Goal: Find specific page/section: Find specific page/section

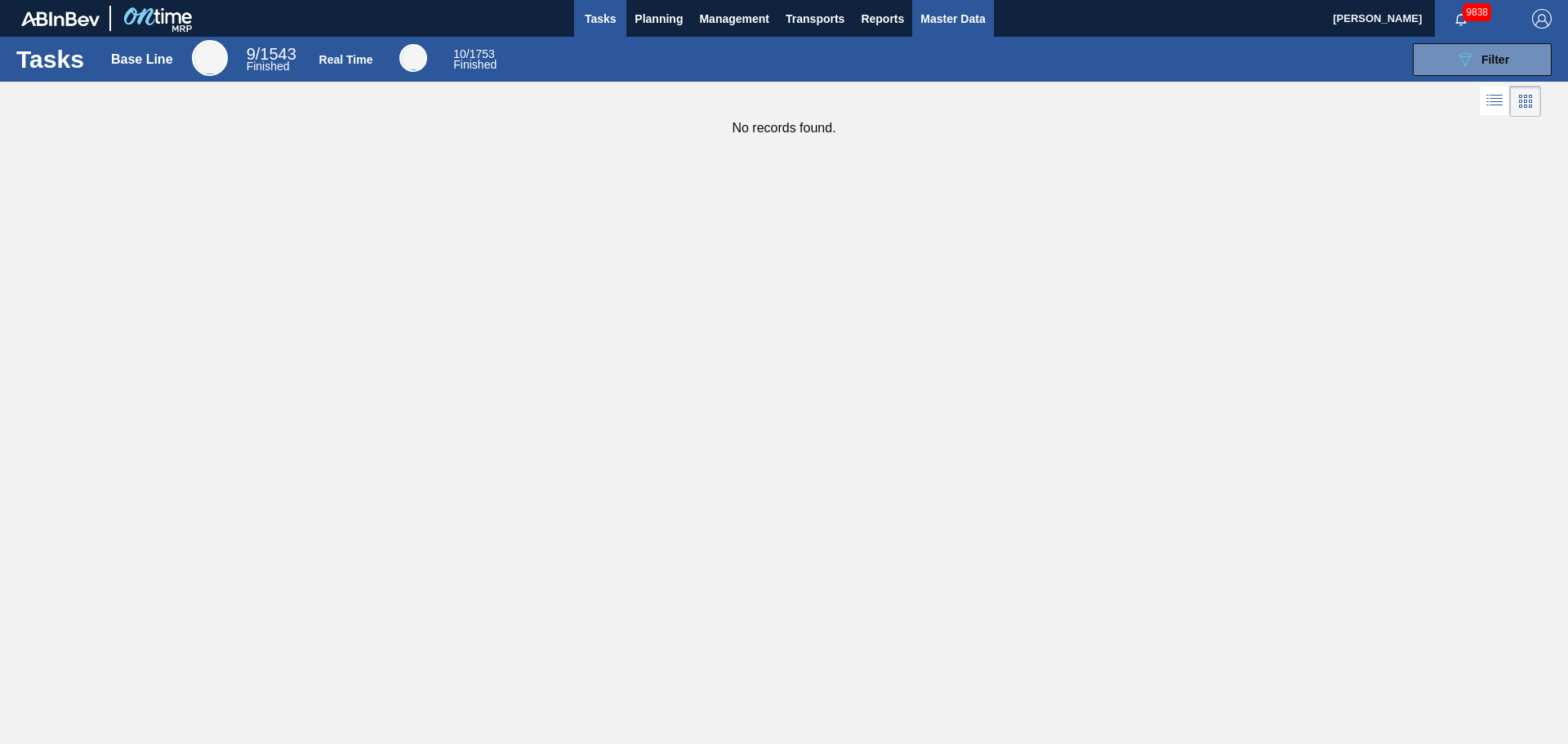
click at [960, 22] on span "Master Data" at bounding box center [953, 19] width 64 height 20
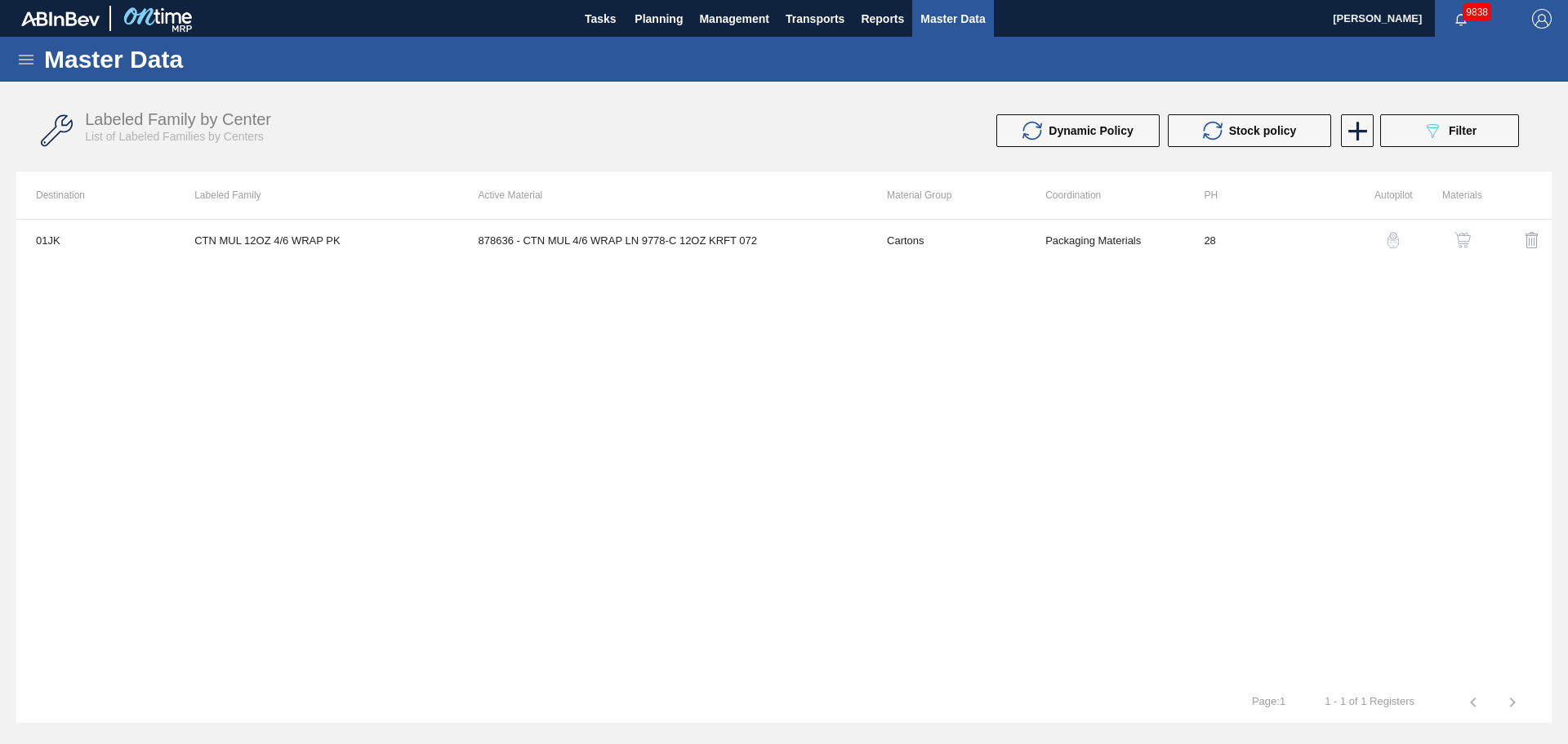
click at [16, 60] on icon at bounding box center [26, 60] width 20 height 20
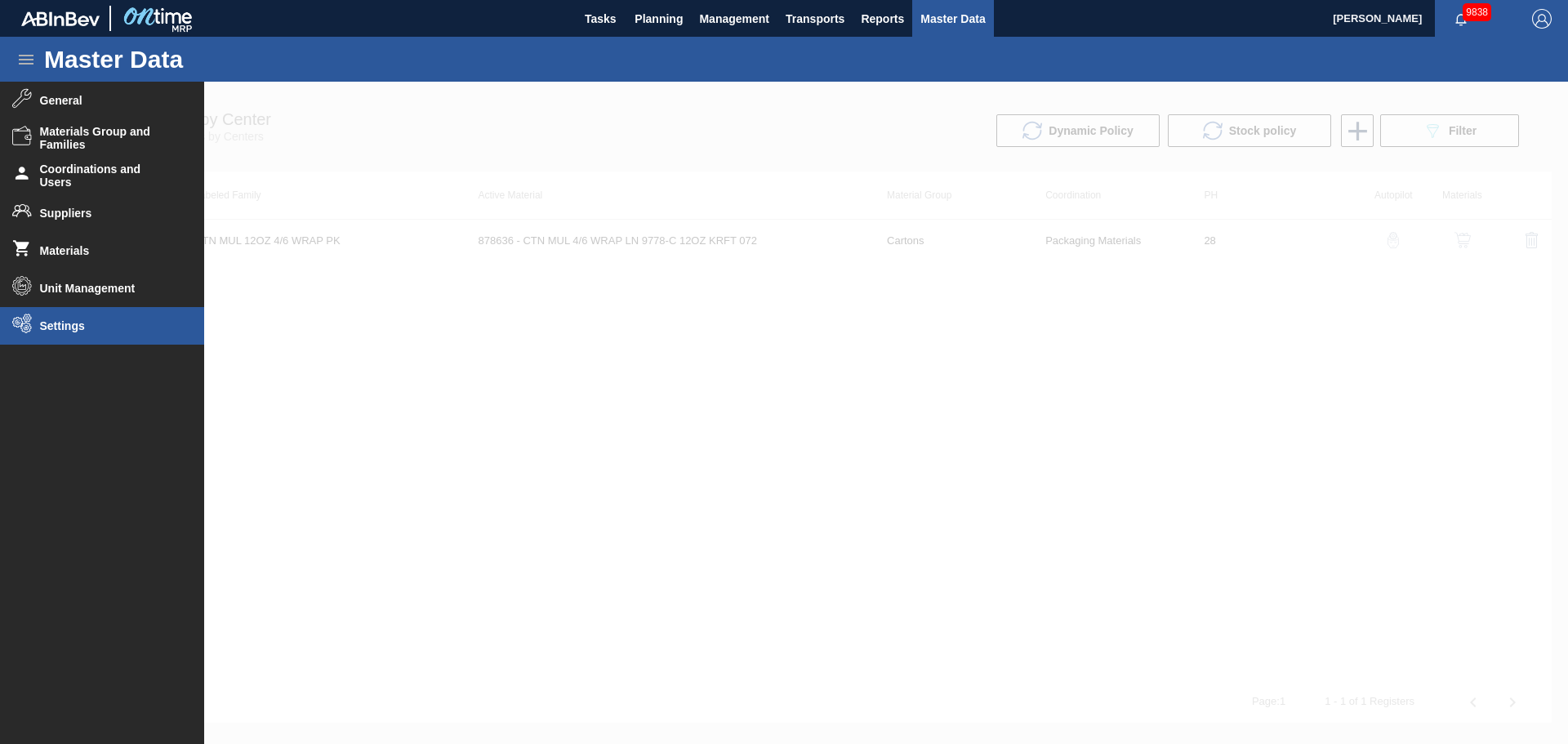
click at [104, 319] on span "Settings" at bounding box center [107, 326] width 135 height 13
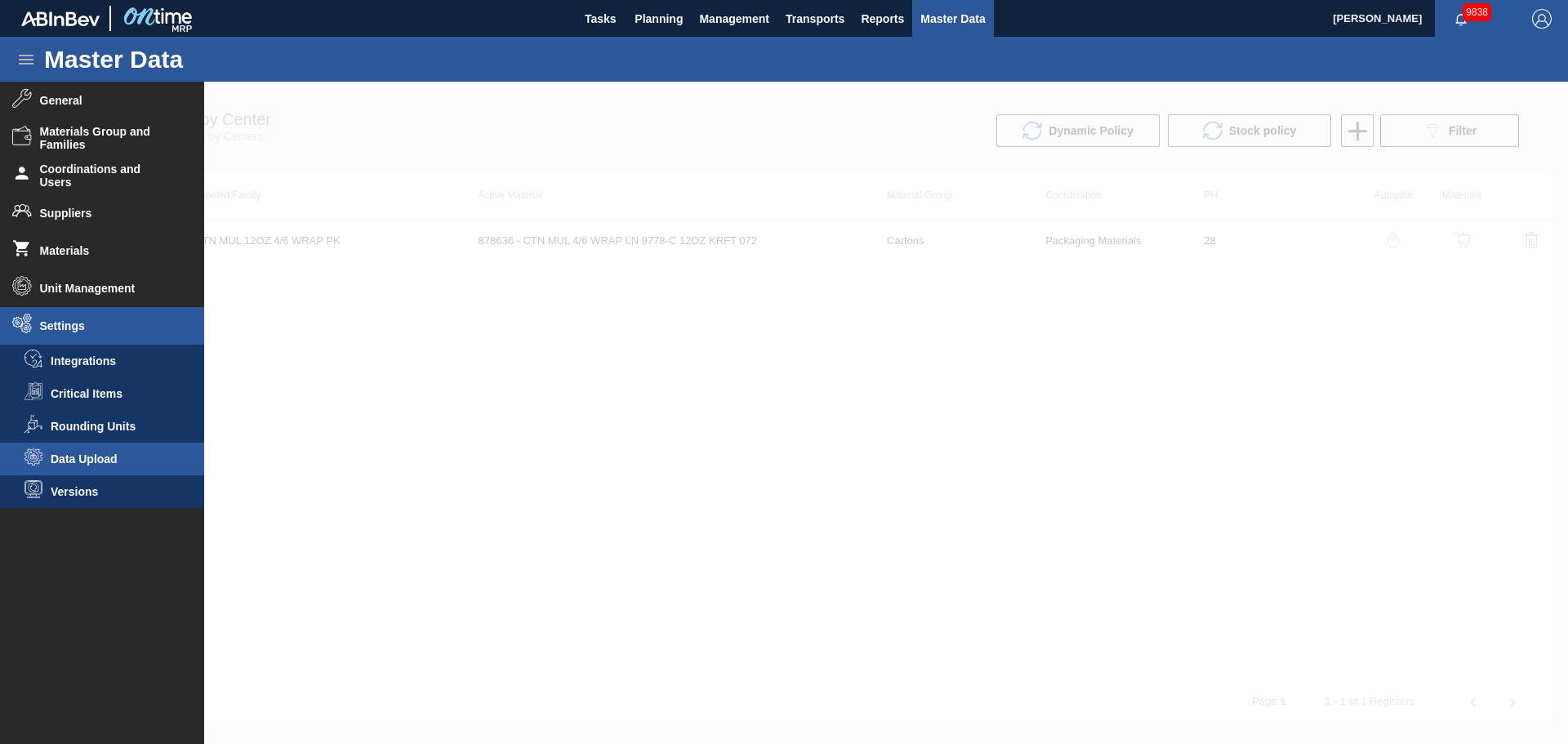
click at [136, 453] on span "Data Upload" at bounding box center [113, 459] width 126 height 13
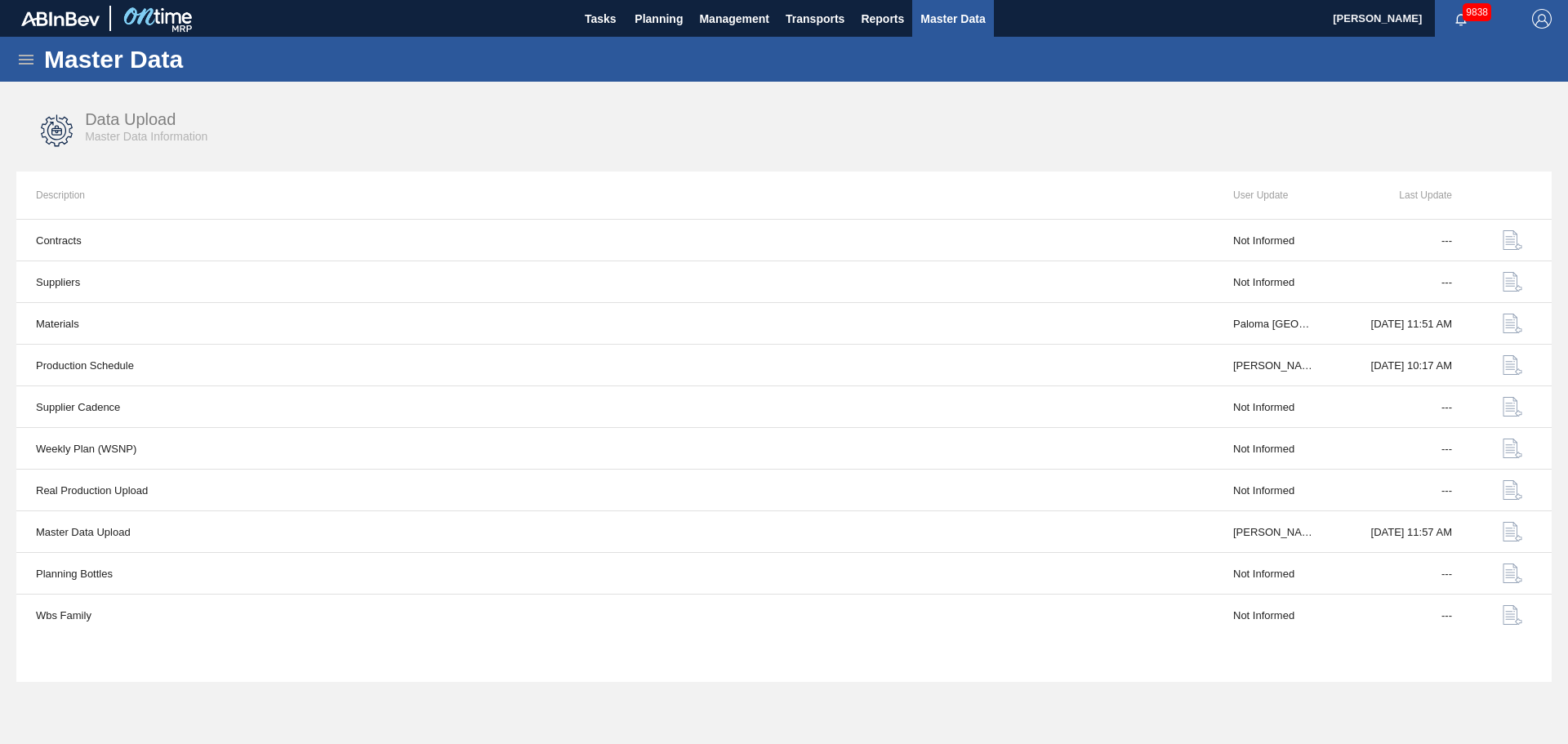
click at [23, 39] on div "Master Data" at bounding box center [784, 59] width 1568 height 45
click at [27, 56] on icon at bounding box center [26, 60] width 20 height 20
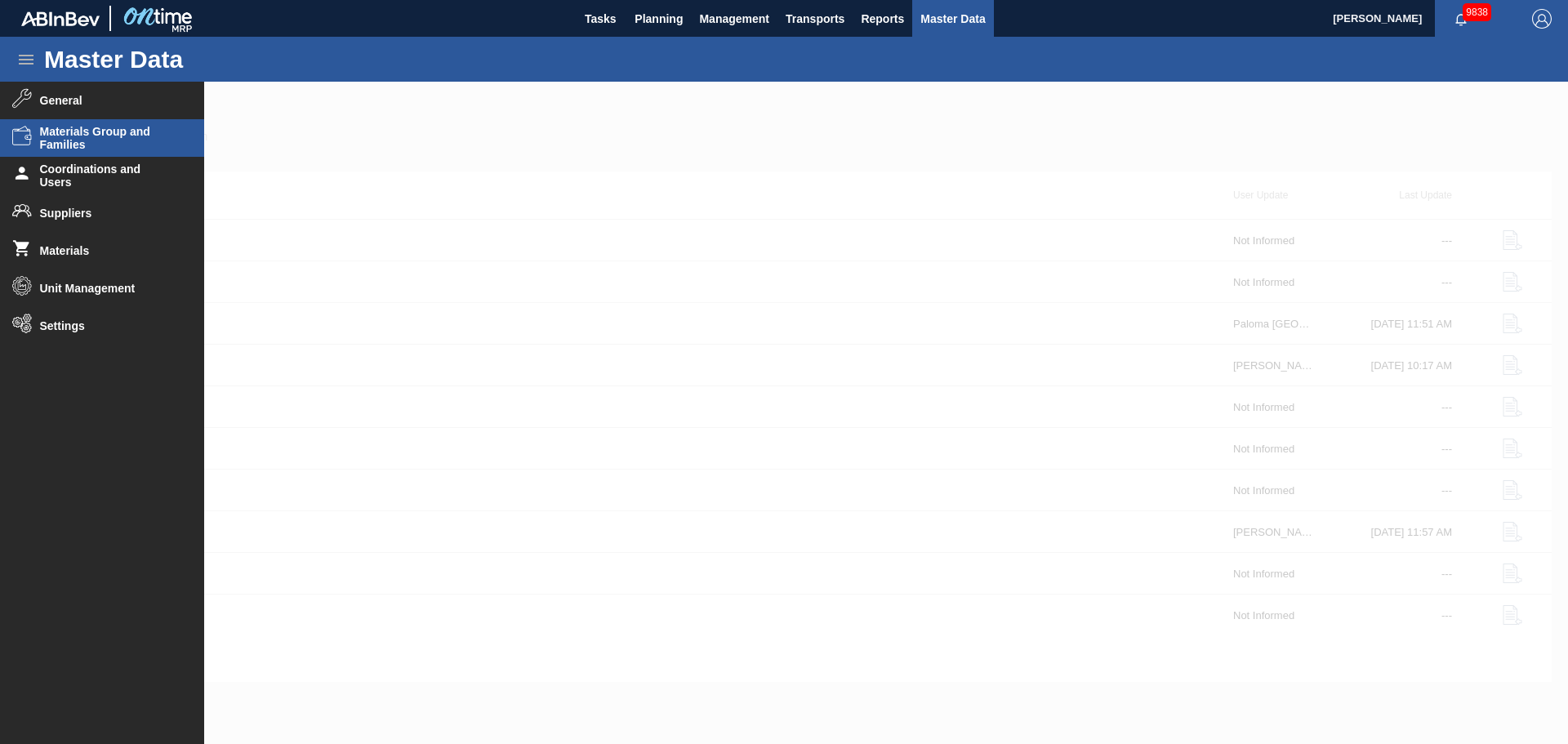
click at [99, 132] on span "Materials Group and Families" at bounding box center [107, 137] width 135 height 26
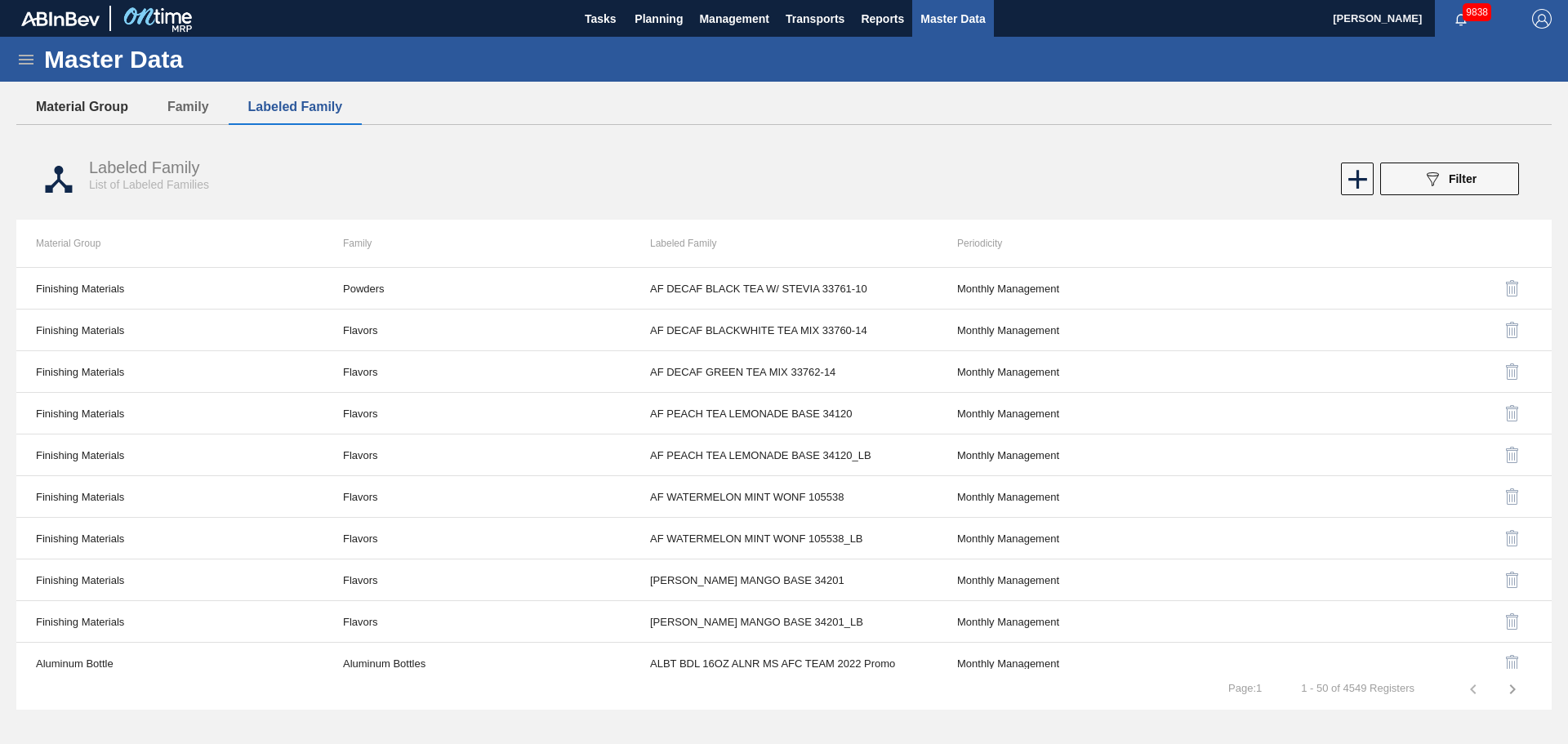
click at [101, 104] on button "Material Group" at bounding box center [81, 107] width 131 height 34
